Goal: Navigation & Orientation: Understand site structure

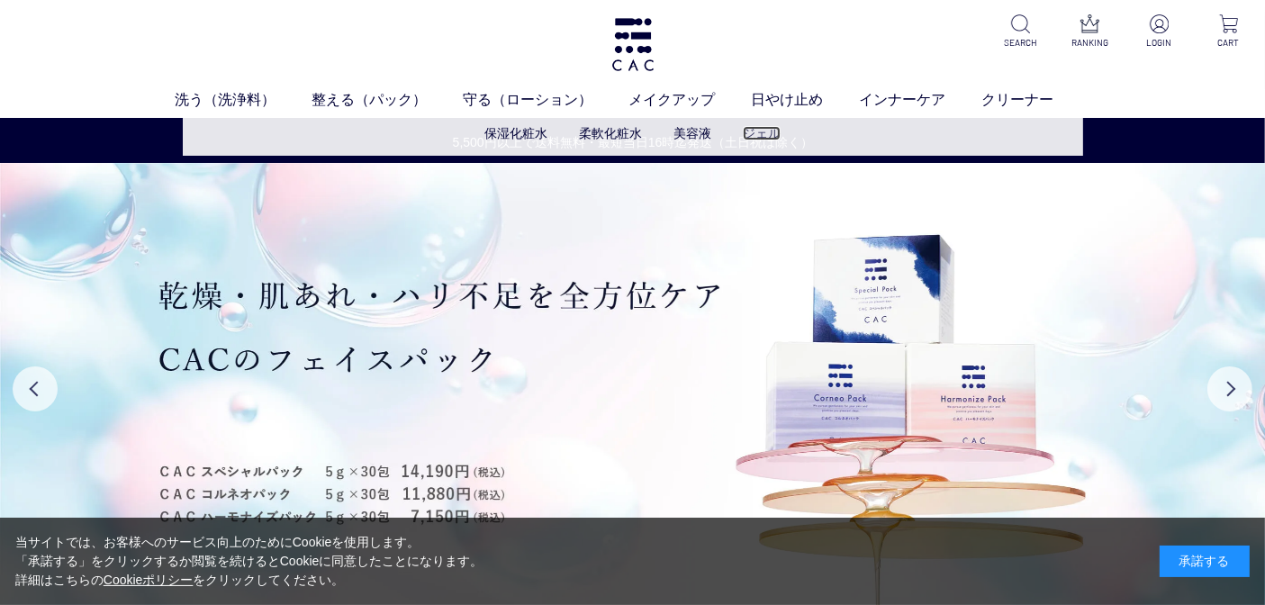
click at [743, 134] on link "ジェル" at bounding box center [762, 133] width 38 height 14
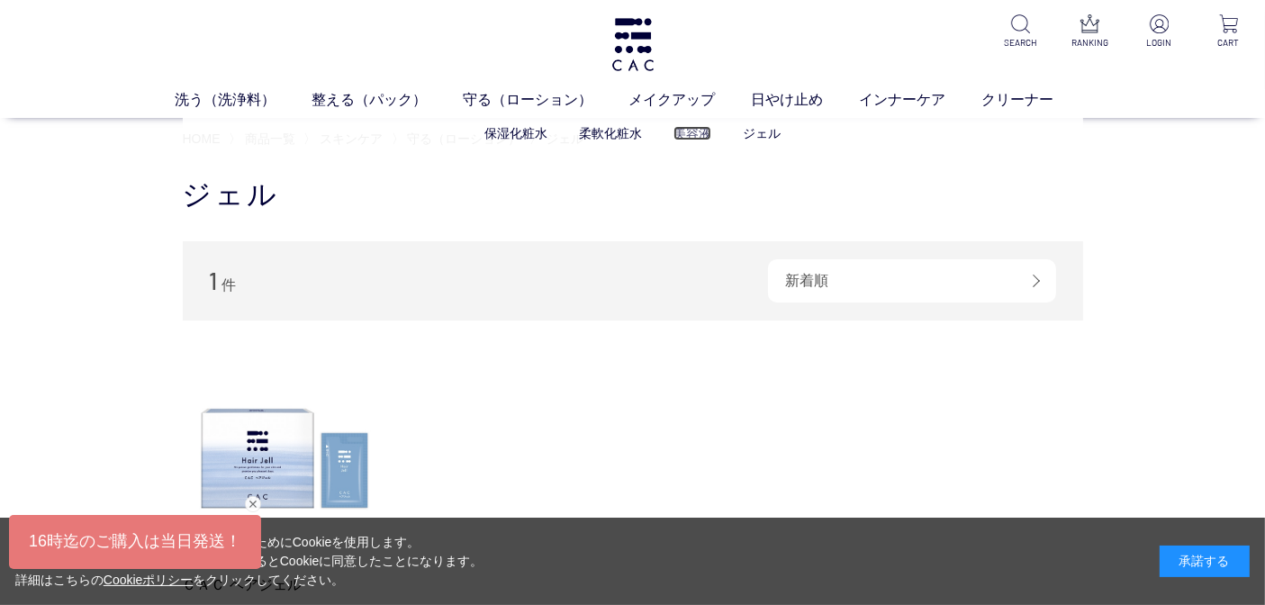
click at [700, 135] on link "美容液" at bounding box center [693, 133] width 38 height 14
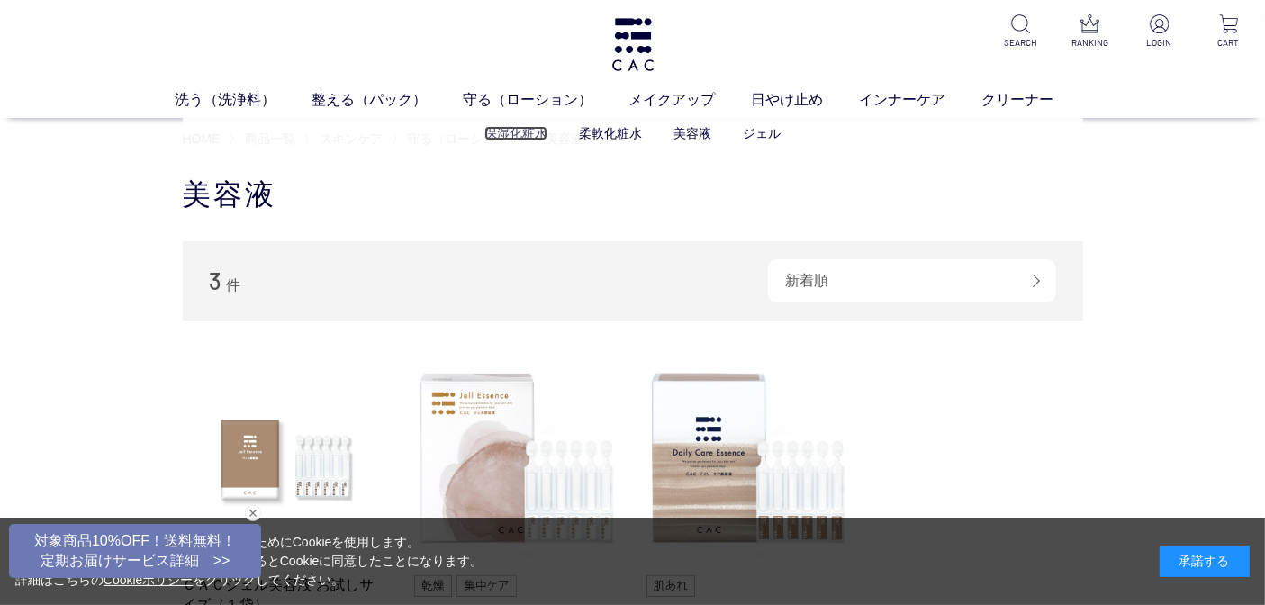
click at [527, 129] on link "保湿化粧水" at bounding box center [516, 133] width 63 height 14
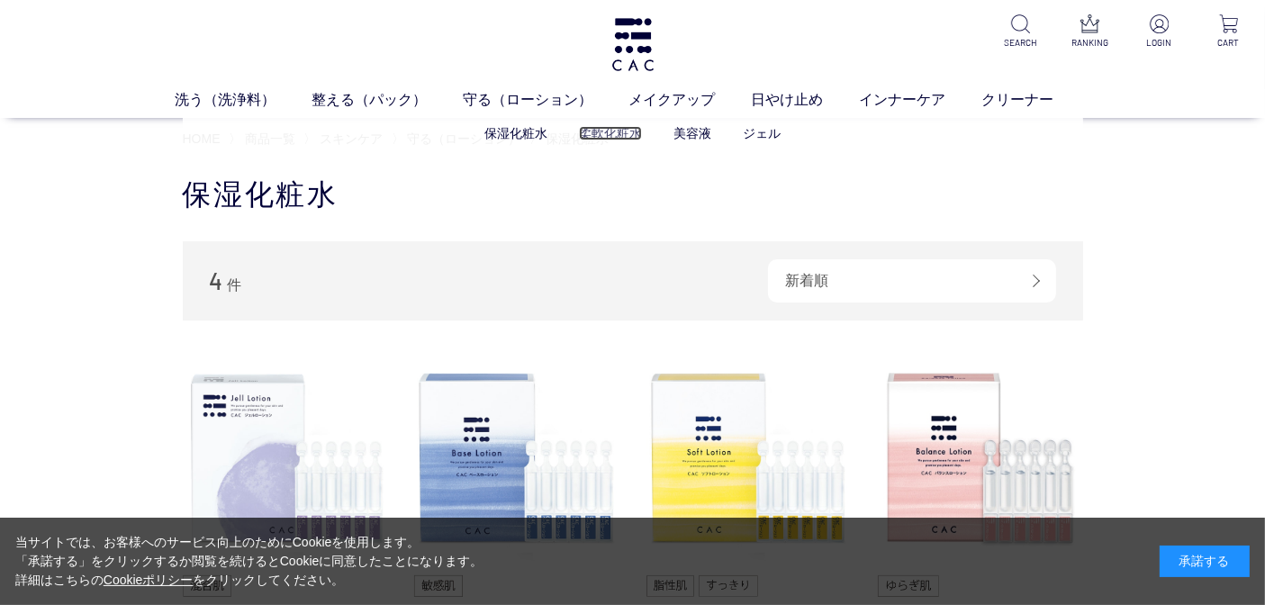
click at [610, 131] on link "柔軟化粧水" at bounding box center [610, 133] width 63 height 14
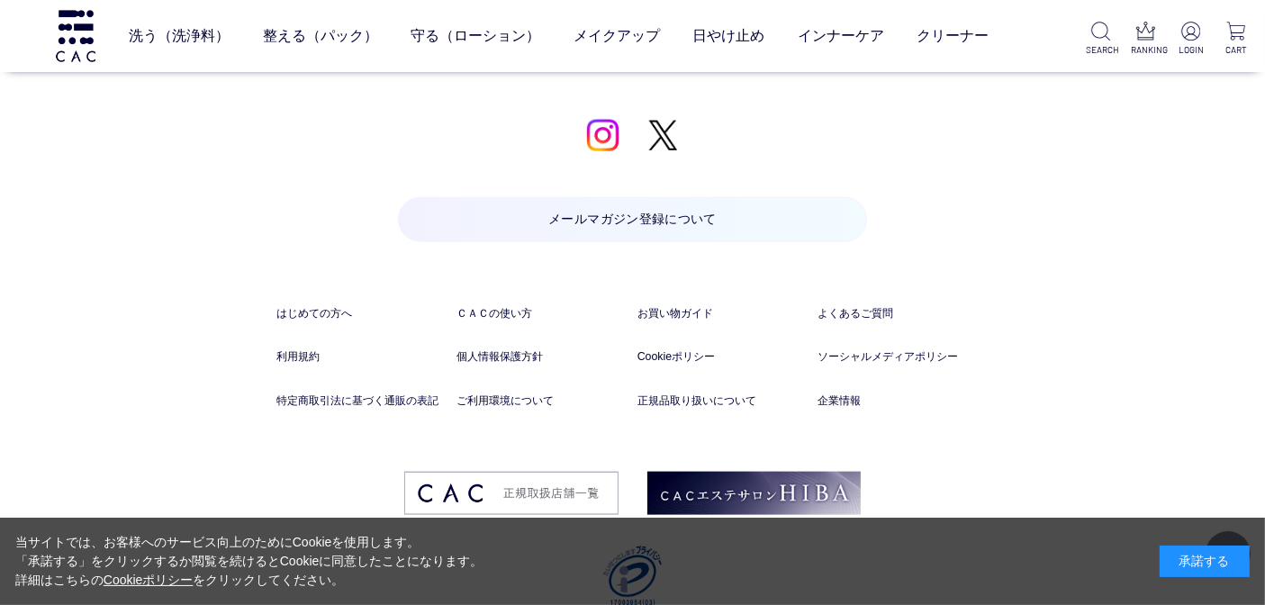
scroll to position [2094, 0]
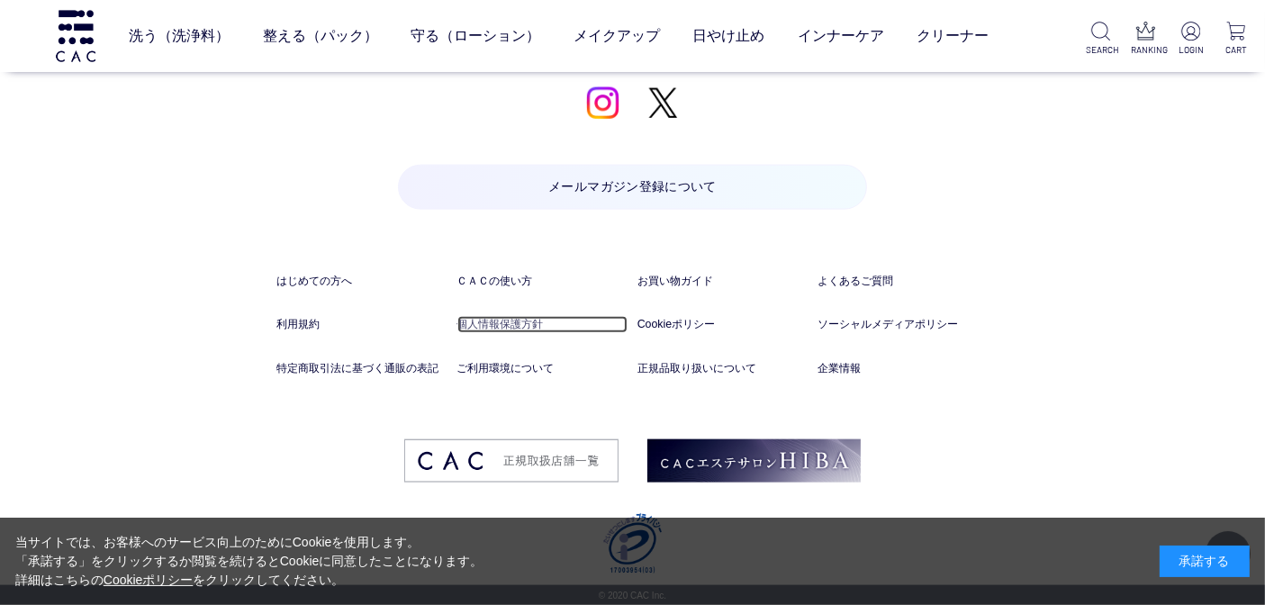
click at [490, 322] on link "個人情報保護方針" at bounding box center [543, 324] width 171 height 17
